Goal: Task Accomplishment & Management: Manage account settings

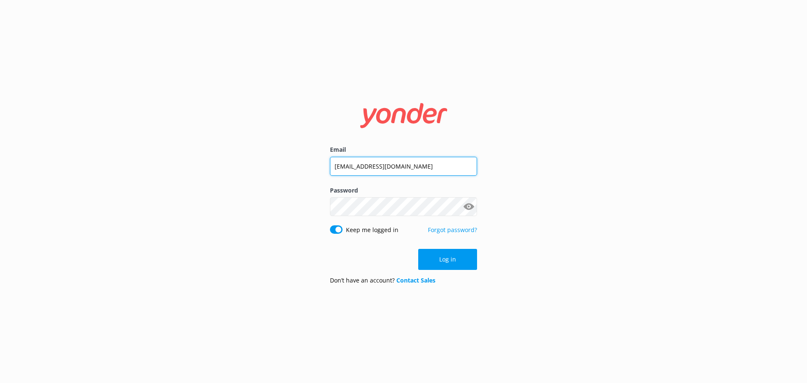
type input "[EMAIL_ADDRESS][DOMAIN_NAME]"
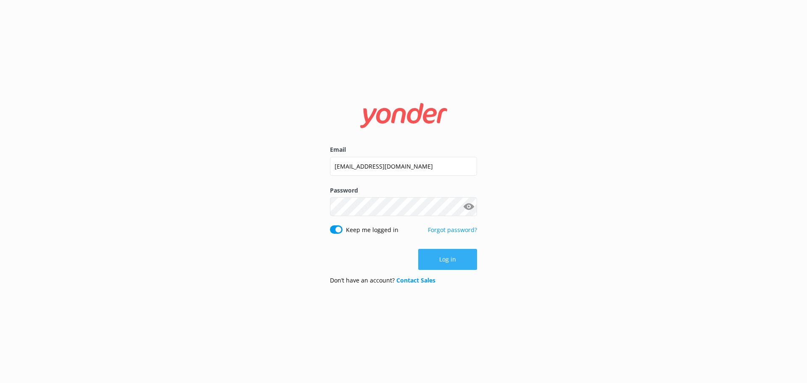
click at [445, 263] on button "Log in" at bounding box center [447, 259] width 59 height 21
